Goal: Information Seeking & Learning: Learn about a topic

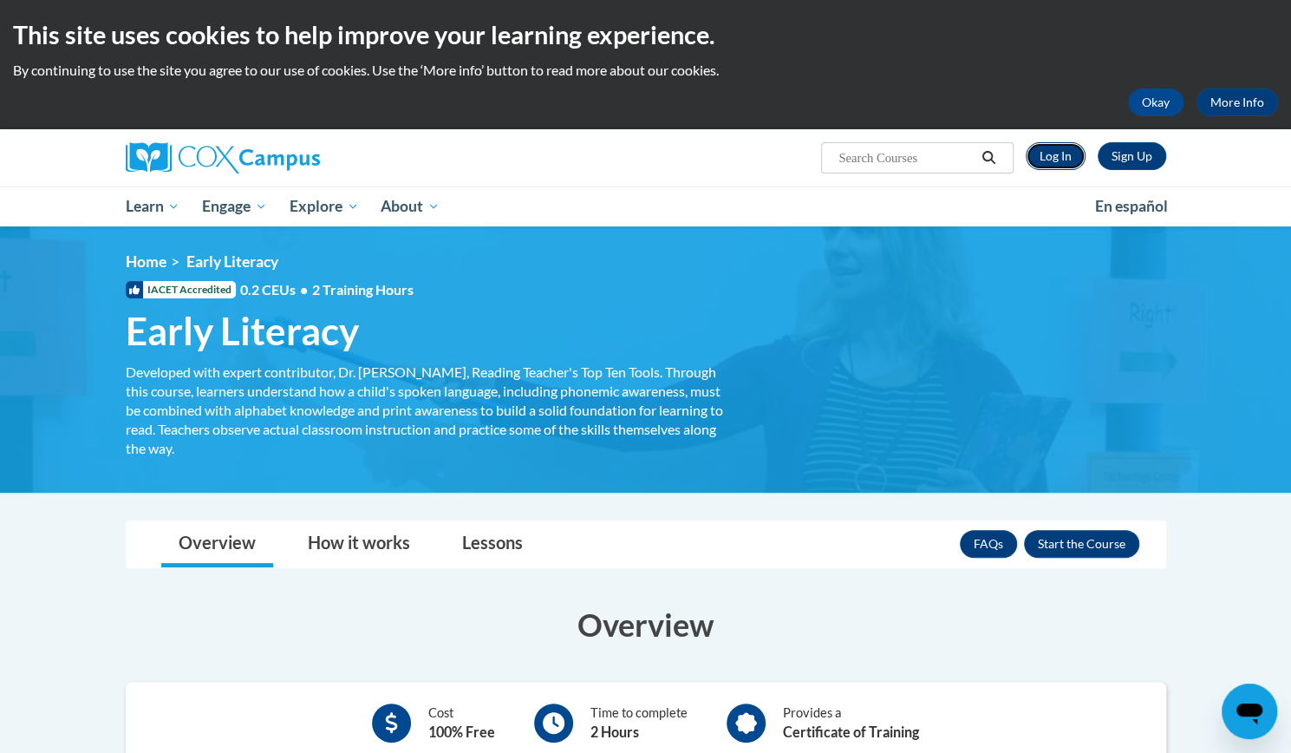
click at [1067, 153] on link "Log In" at bounding box center [1056, 156] width 60 height 28
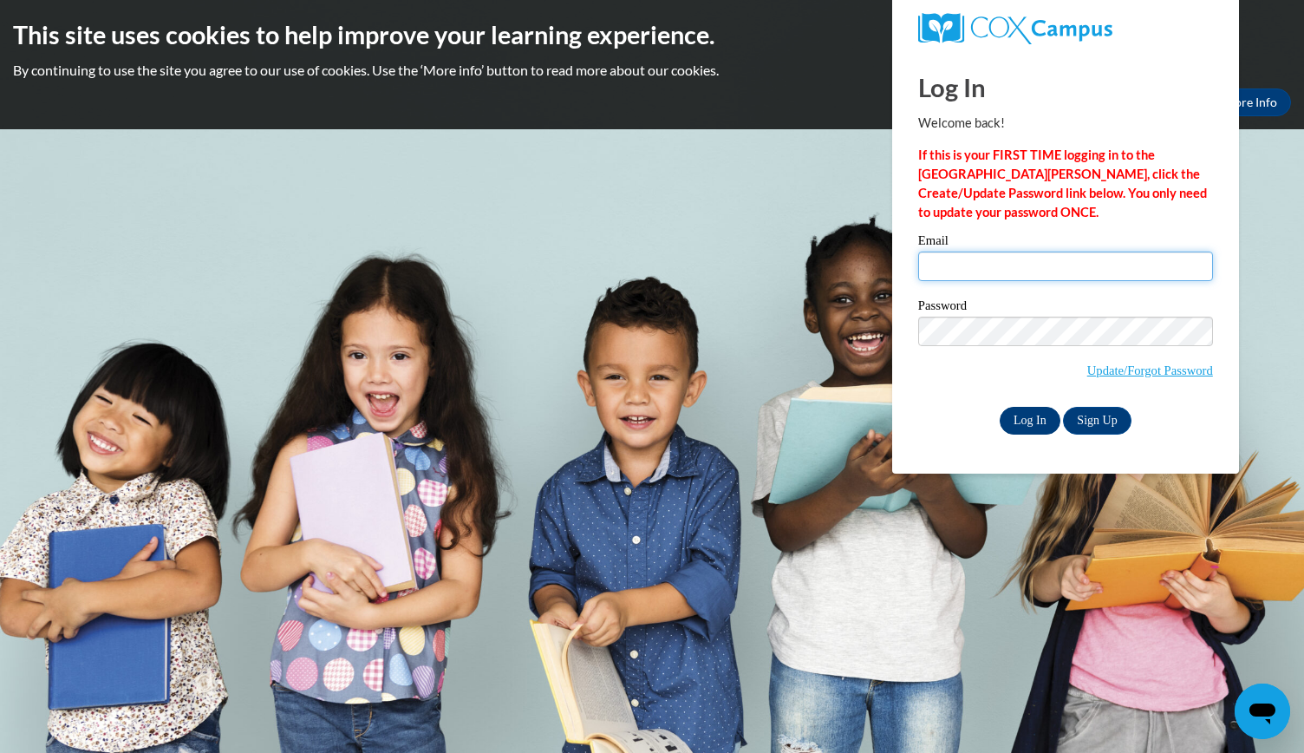
type input "scloud@kindezi.org"
click at [1032, 408] on input "Log In" at bounding box center [1030, 421] width 61 height 28
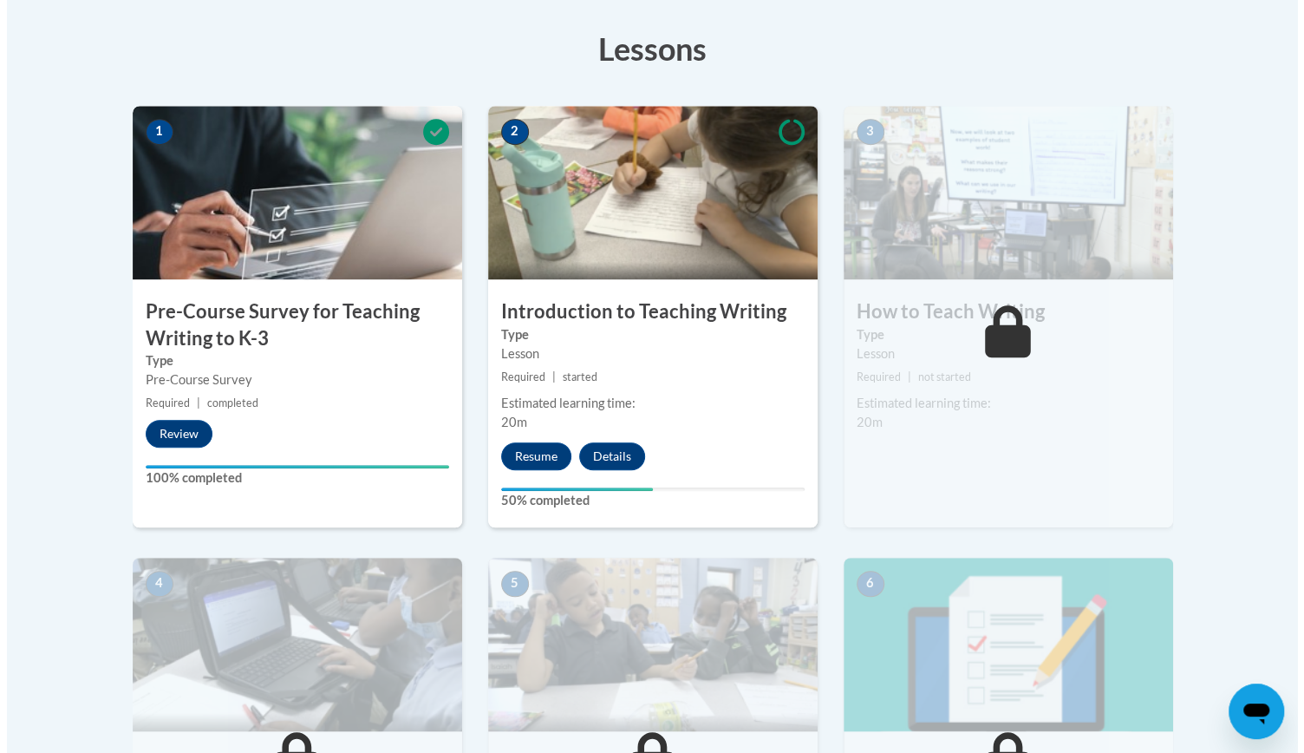
scroll to position [476, 0]
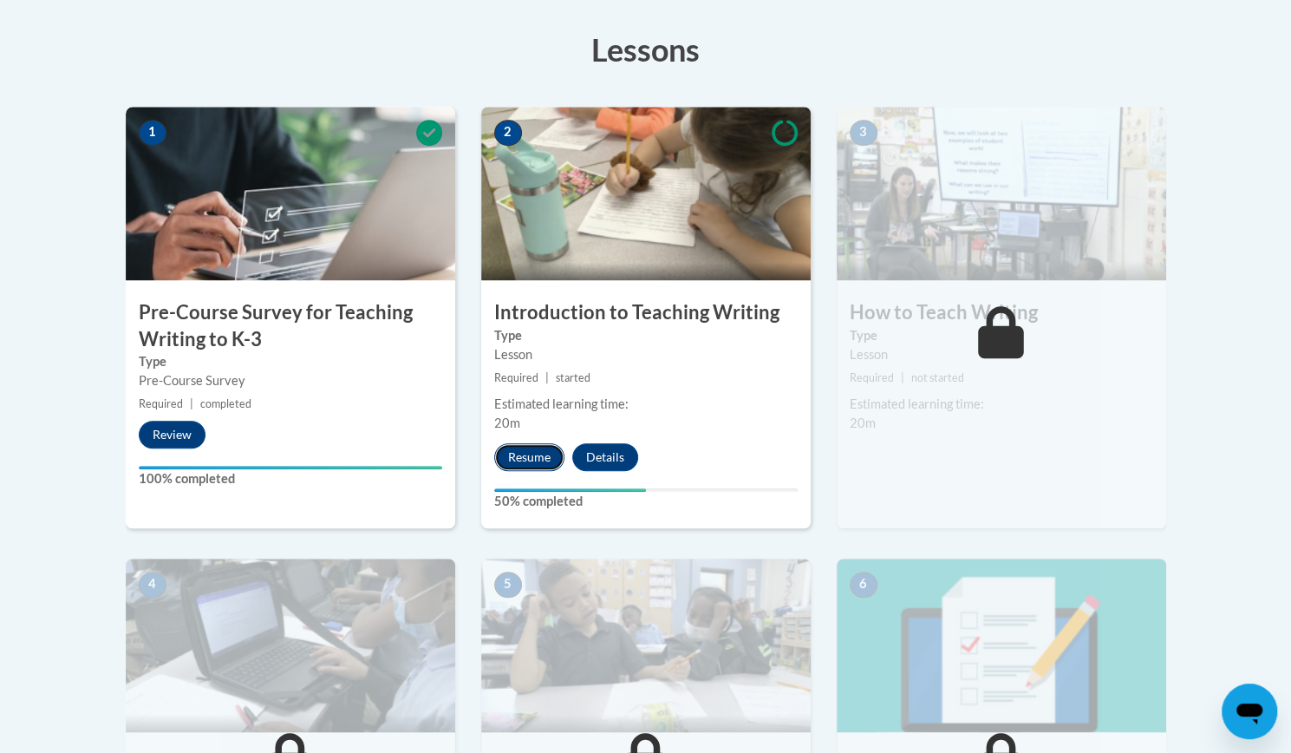
click at [524, 452] on button "Resume" at bounding box center [529, 457] width 70 height 28
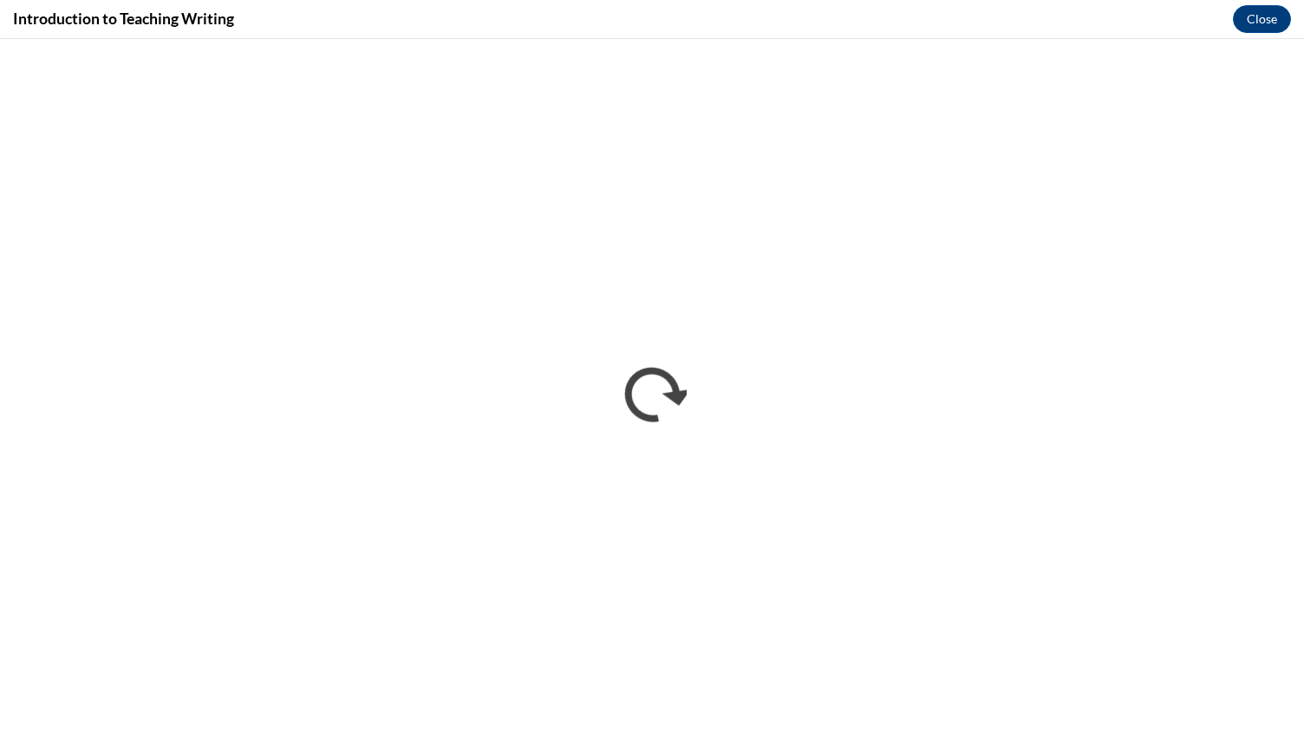
scroll to position [0, 0]
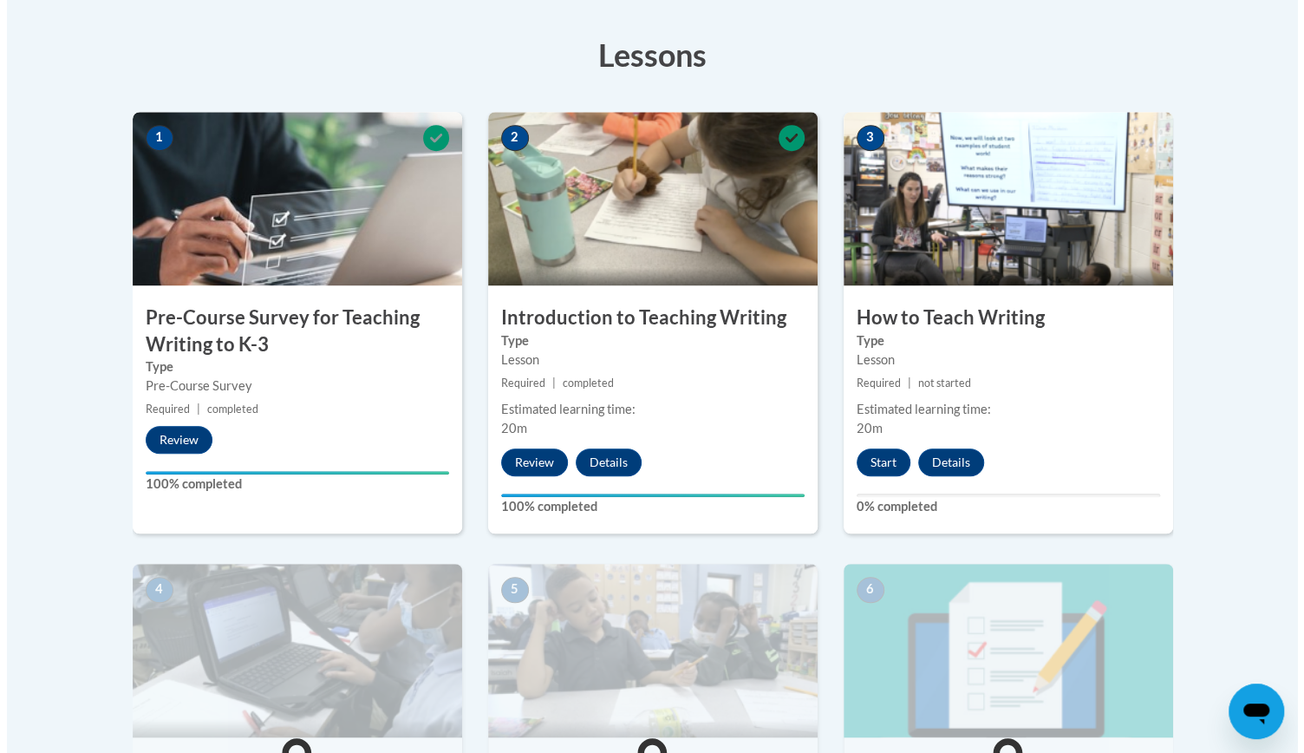
scroll to position [484, 0]
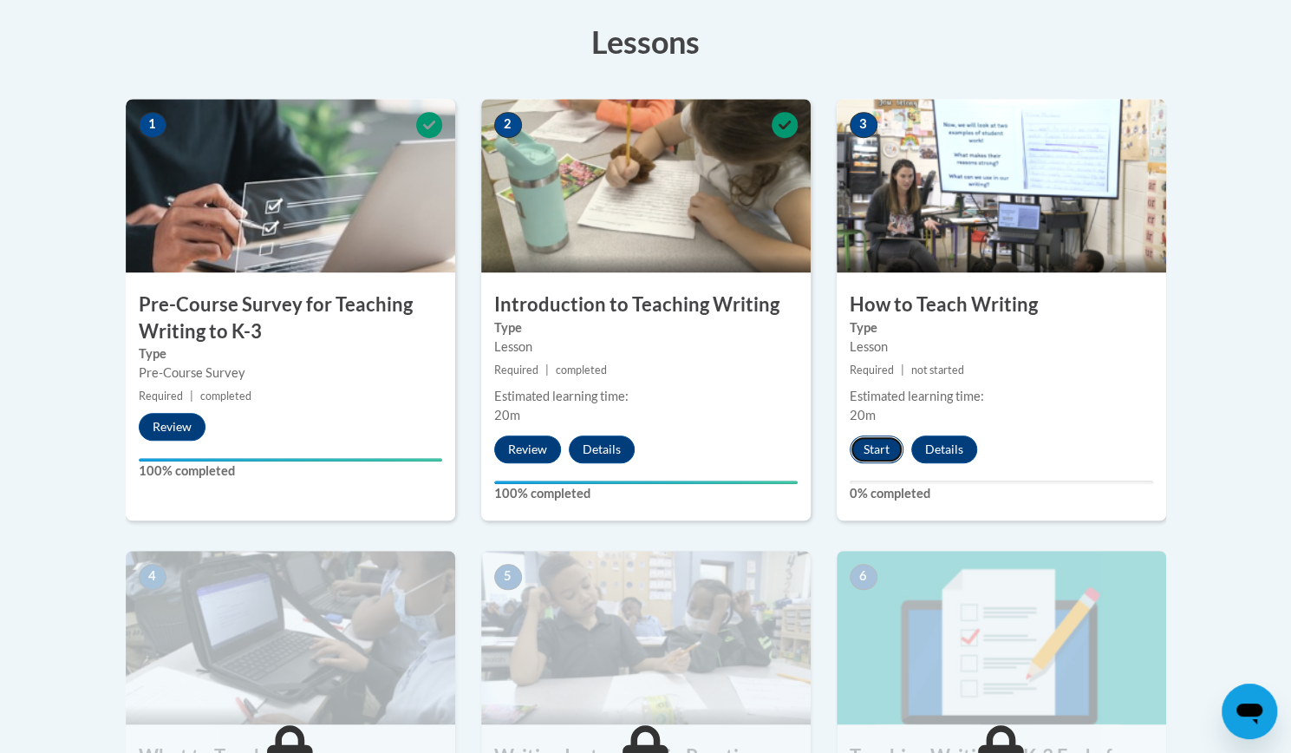
click at [876, 440] on button "Start" at bounding box center [877, 449] width 54 height 28
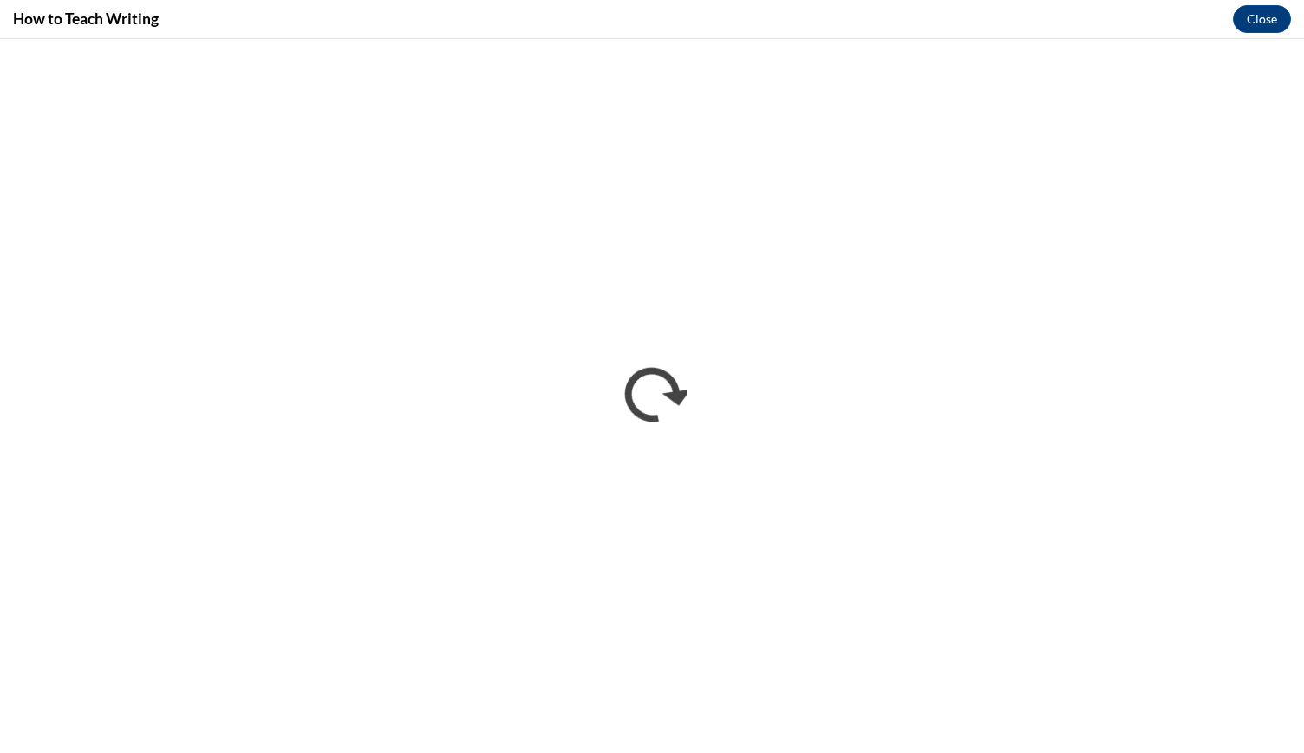
scroll to position [0, 0]
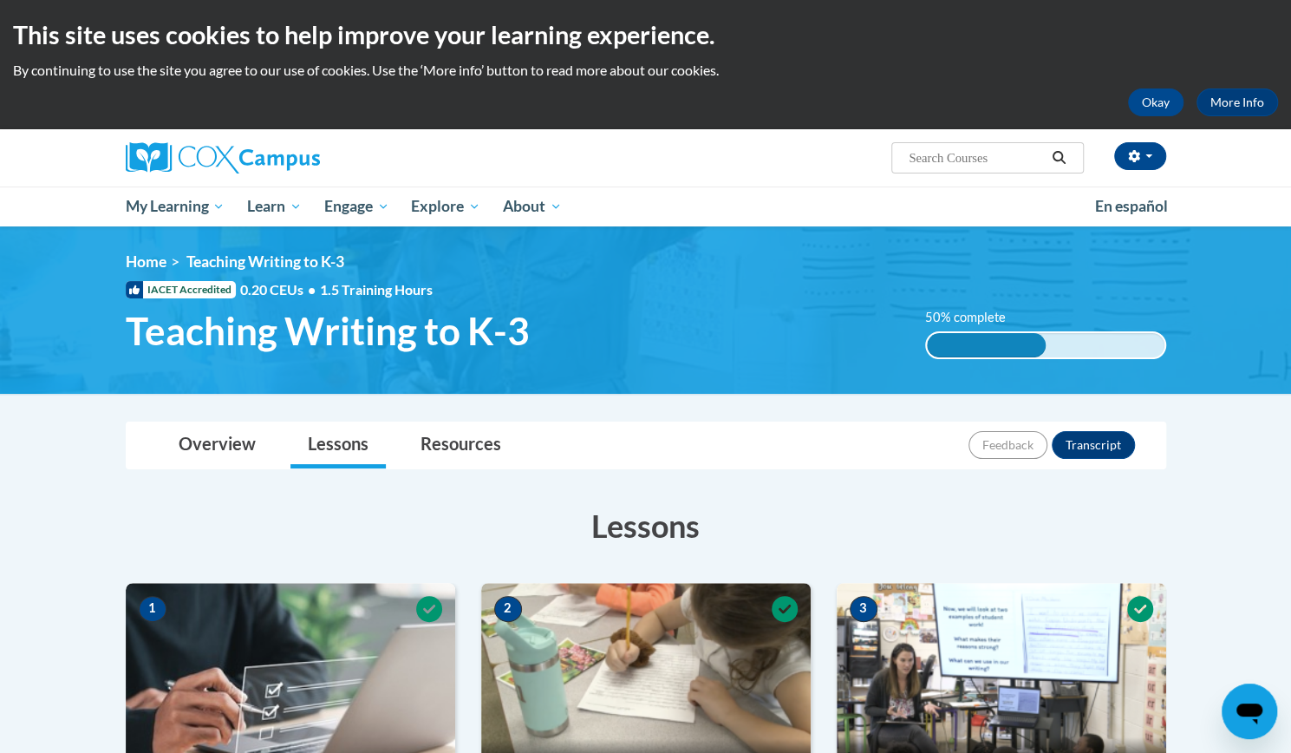
click at [893, 315] on h1 "Teaching Writing to K-3" at bounding box center [513, 331] width 800 height 46
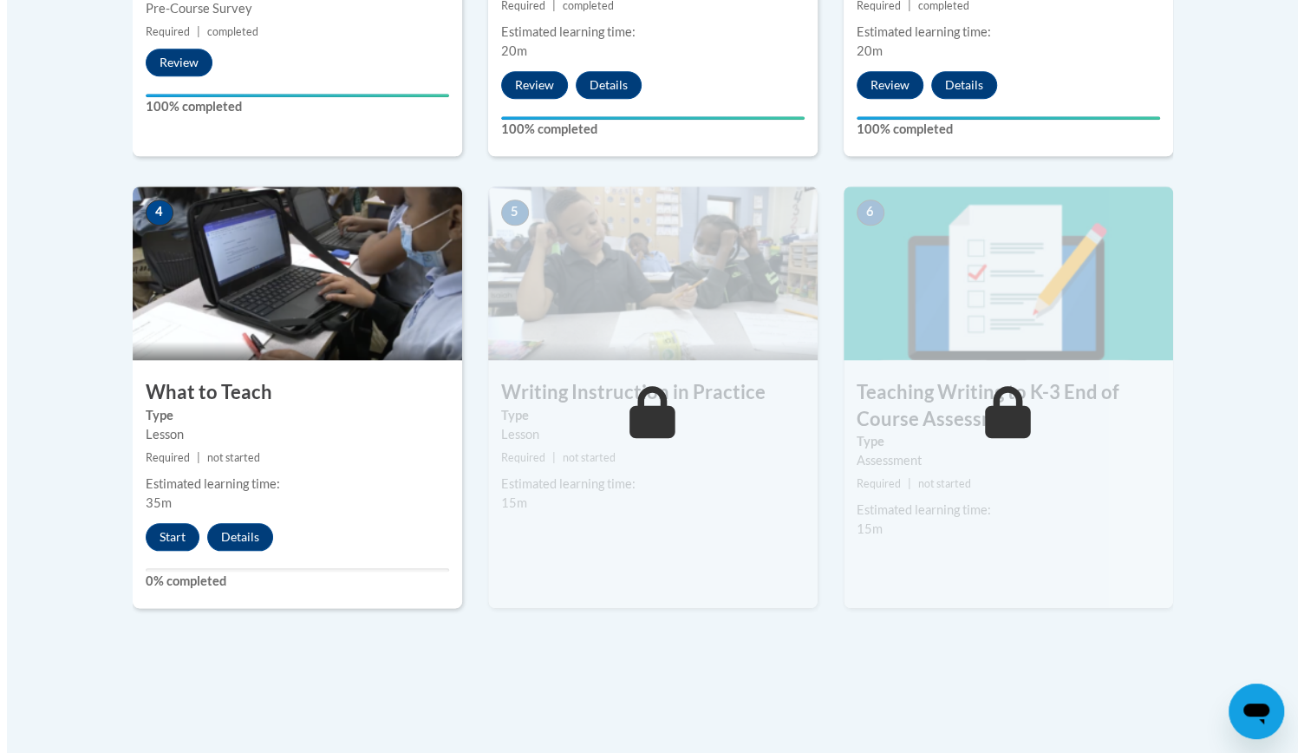
scroll to position [844, 0]
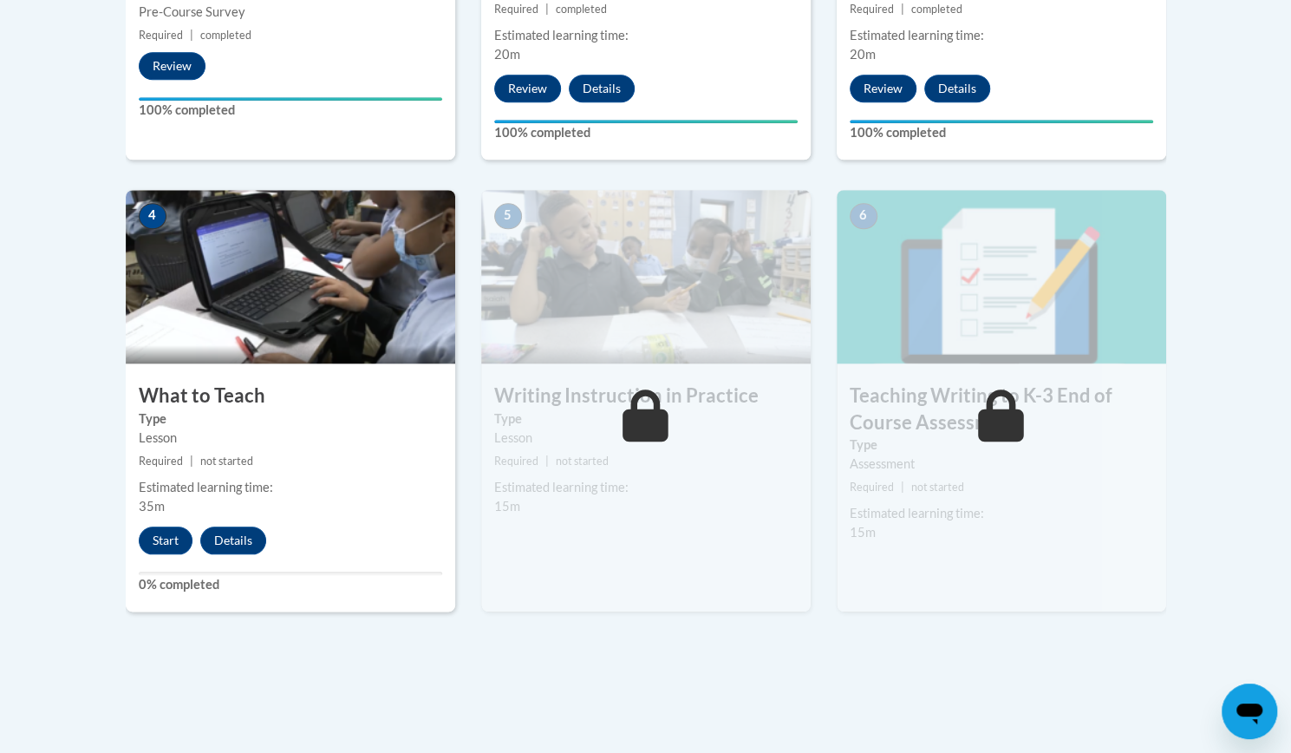
click at [177, 539] on button "Start" at bounding box center [166, 540] width 54 height 28
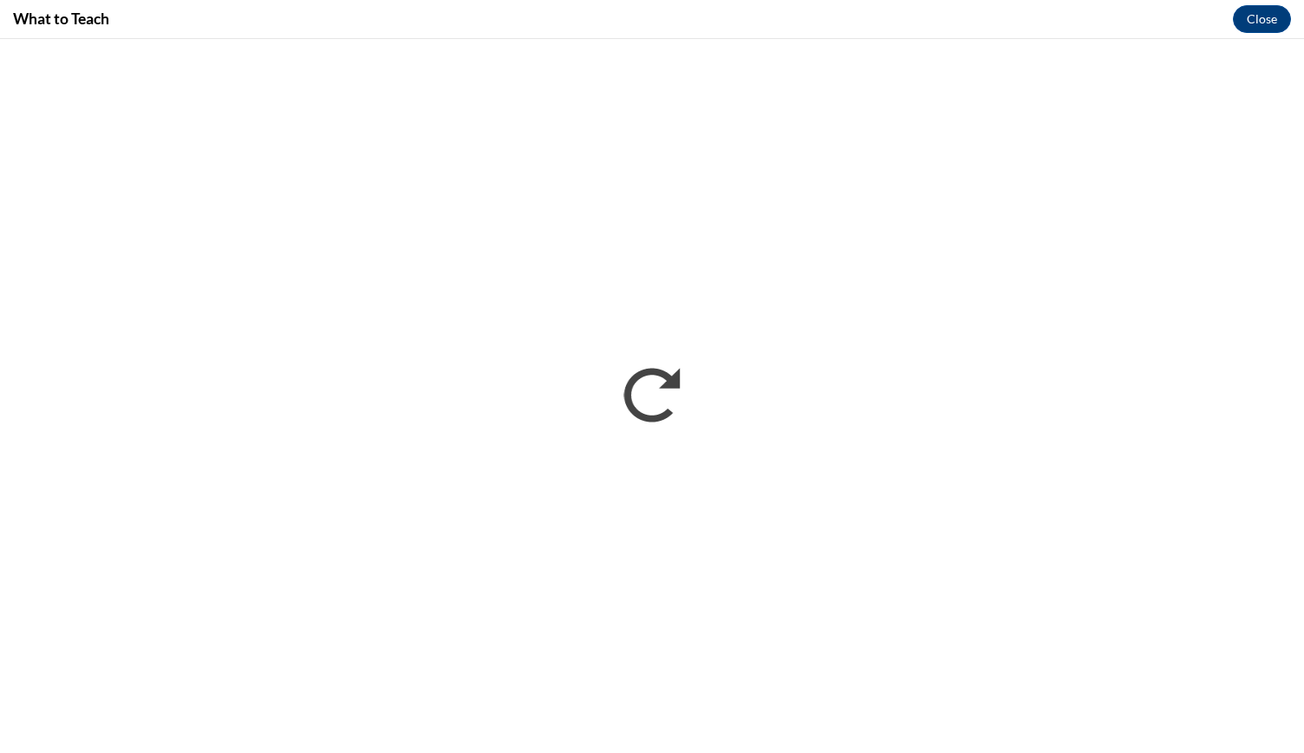
scroll to position [0, 0]
